Goal: Information Seeking & Learning: Learn about a topic

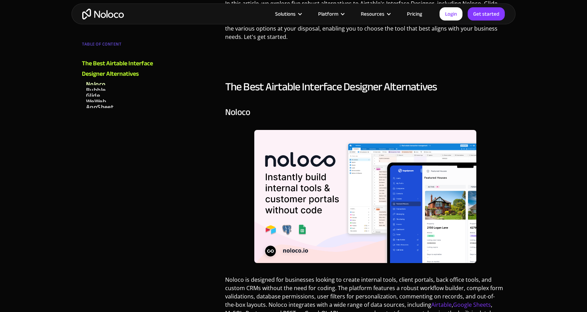
scroll to position [463, 0]
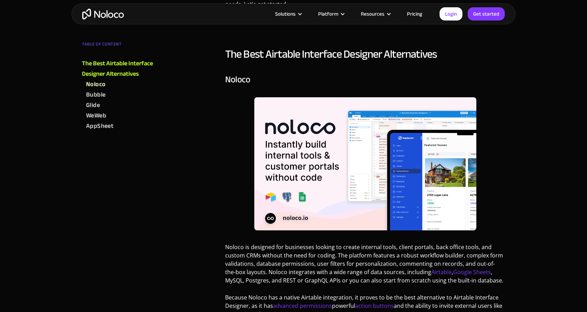
click at [322, 142] on img at bounding box center [365, 163] width 222 height 133
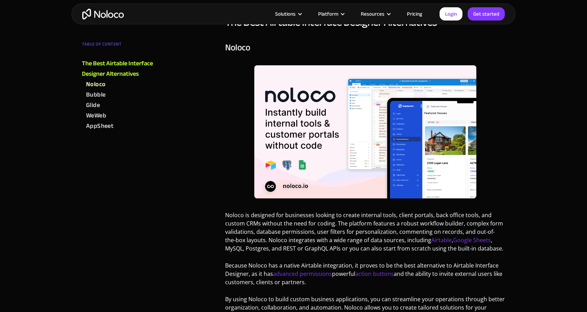
scroll to position [521, 0]
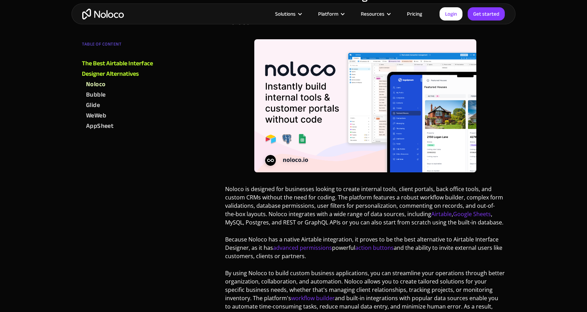
click at [423, 15] on link "Pricing" at bounding box center [414, 13] width 33 height 9
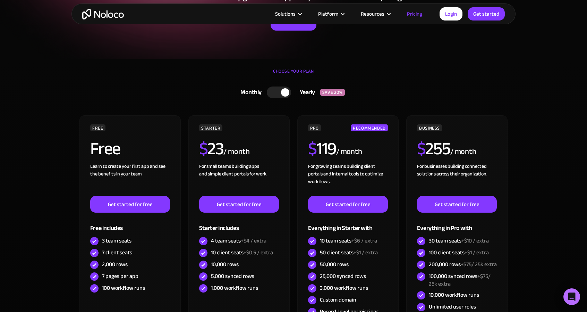
scroll to position [116, 0]
drag, startPoint x: 205, startPoint y: 32, endPoint x: 195, endPoint y: 31, distance: 9.4
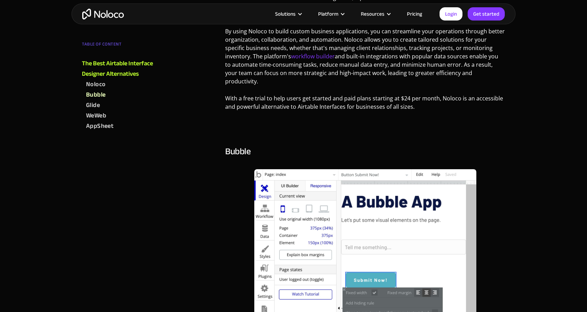
scroll to position [810, 0]
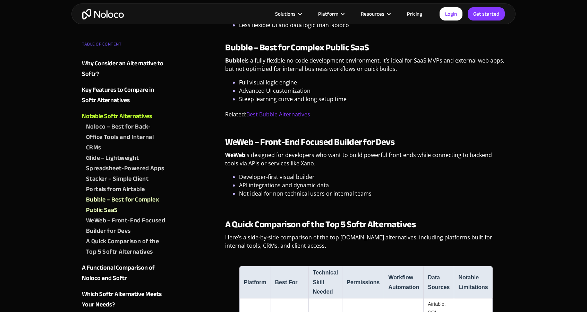
scroll to position [1041, 0]
